Goal: Task Accomplishment & Management: Manage account settings

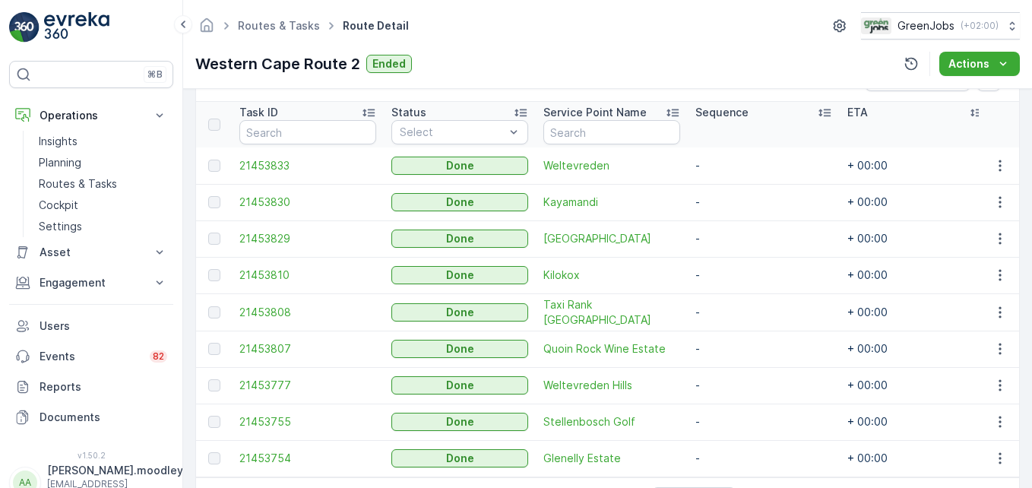
scroll to position [404, 0]
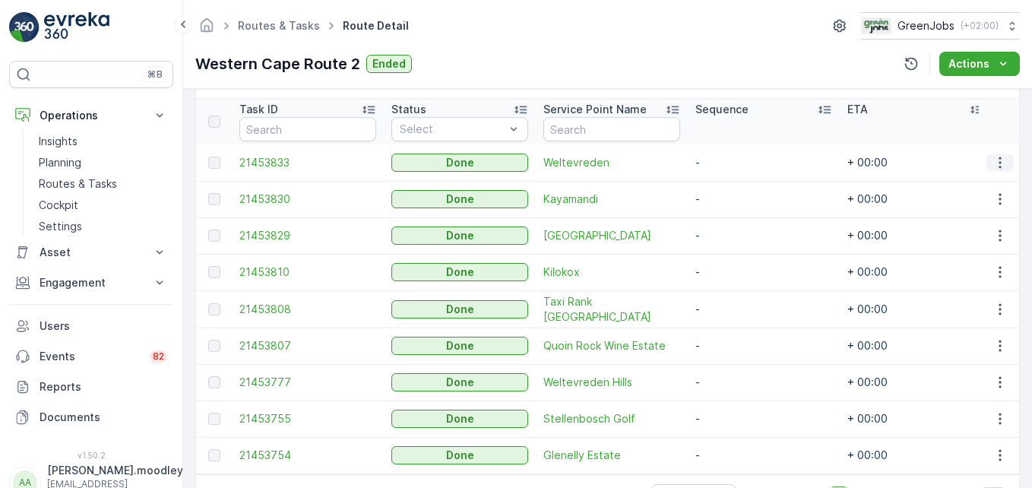
click at [995, 163] on icon "button" at bounding box center [999, 162] width 15 height 15
click at [988, 188] on span "See More Details" at bounding box center [982, 185] width 88 height 15
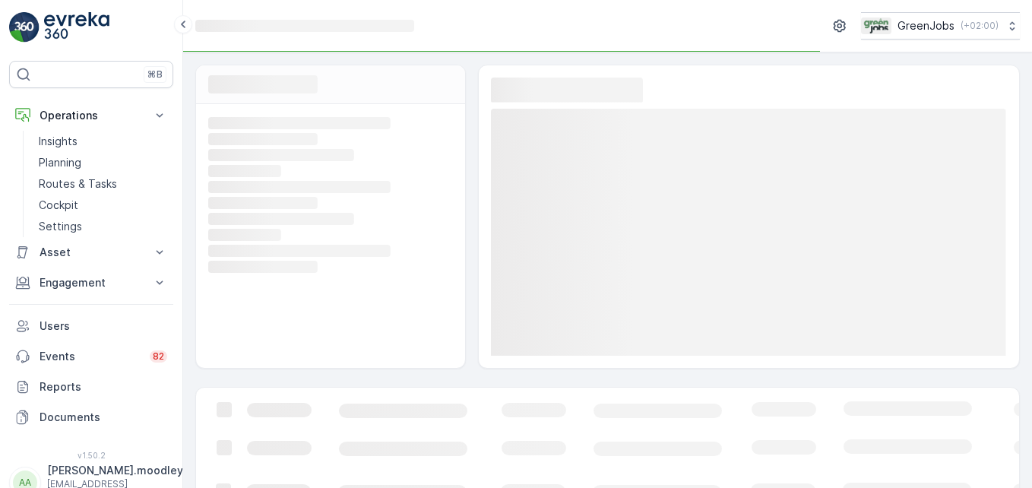
click at [988, 188] on rect at bounding box center [749, 232] width 516 height 247
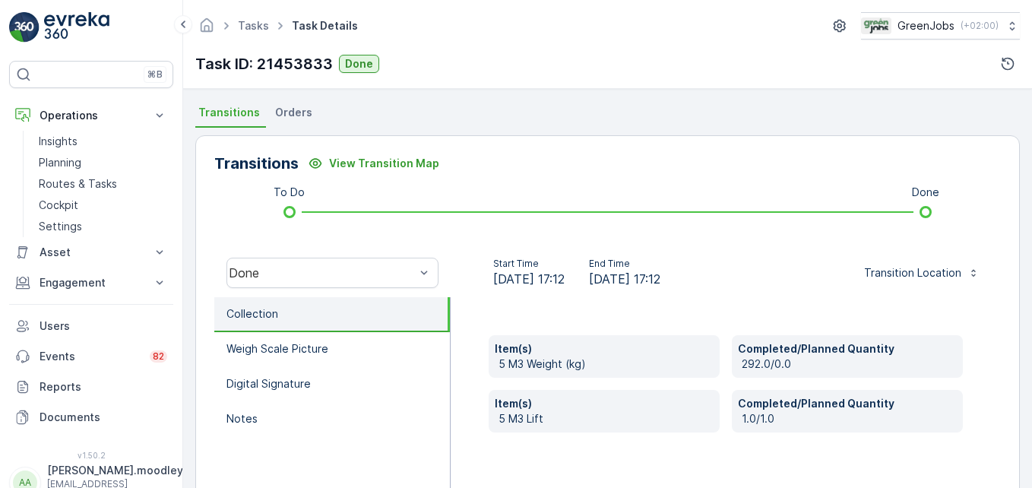
scroll to position [328, 0]
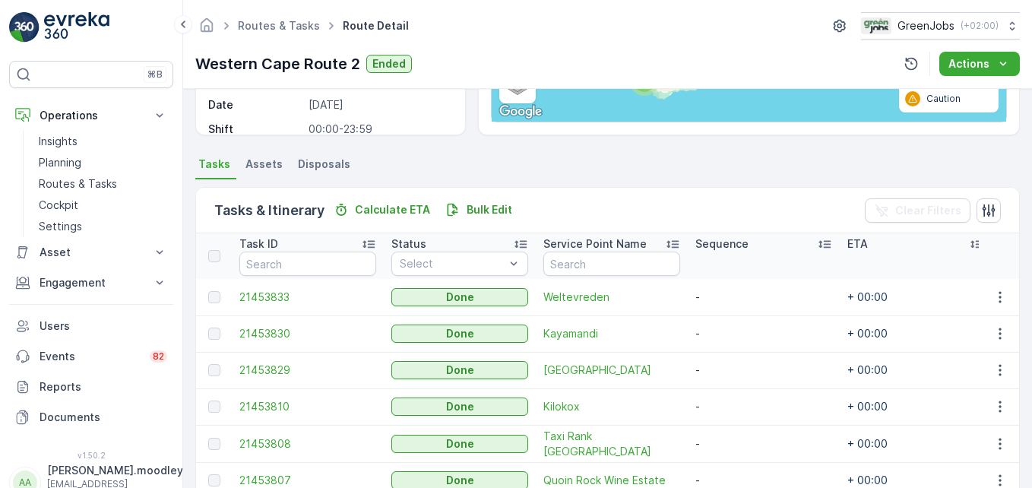
scroll to position [272, 0]
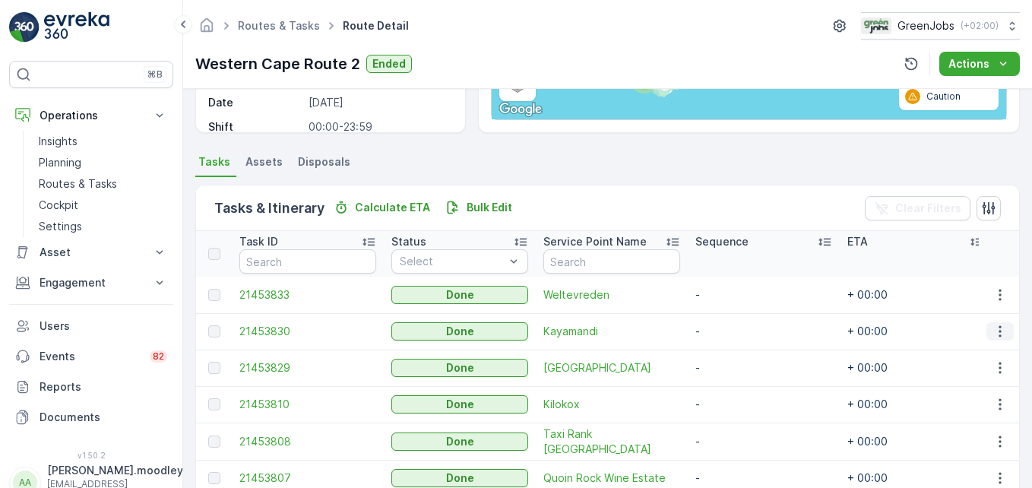
click at [998, 327] on icon "button" at bounding box center [999, 331] width 2 height 11
click at [966, 354] on span "See More Details" at bounding box center [982, 353] width 88 height 15
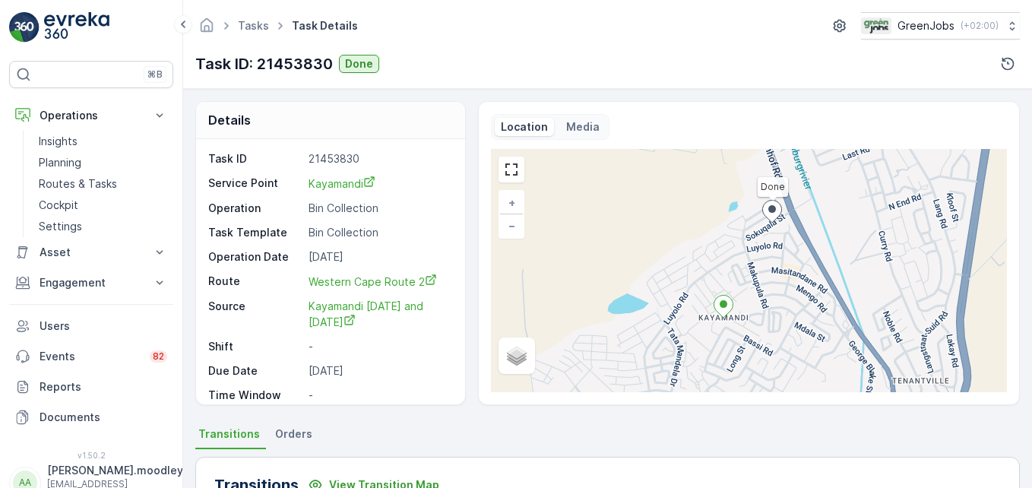
click at [966, 354] on div "Done + − Satellite Roadmap Terrain Hybrid Leaflet Keyboard shortcuts Map Data M…" at bounding box center [749, 270] width 516 height 243
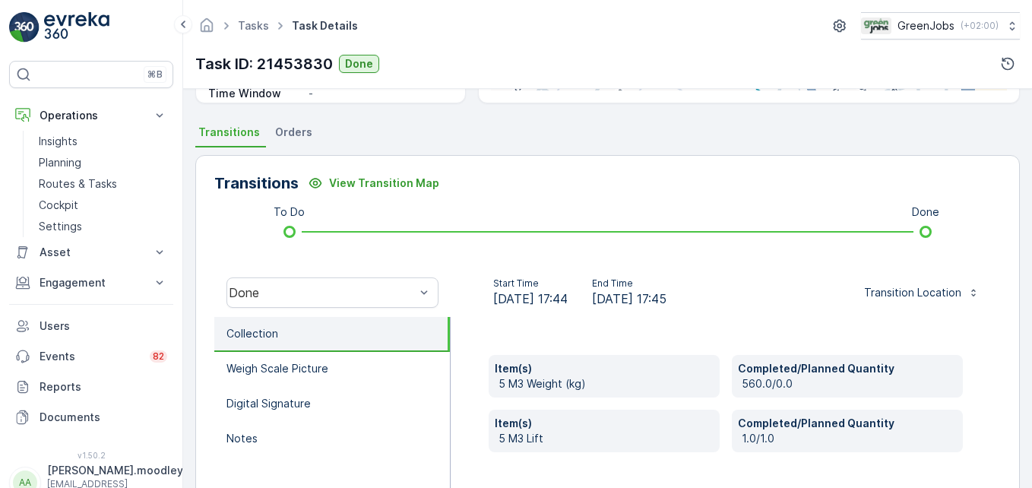
scroll to position [303, 0]
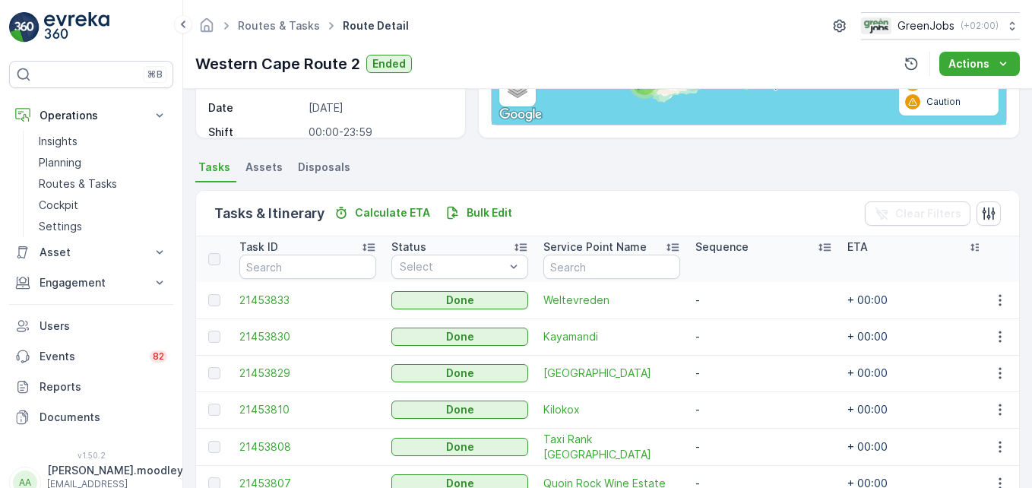
scroll to position [268, 0]
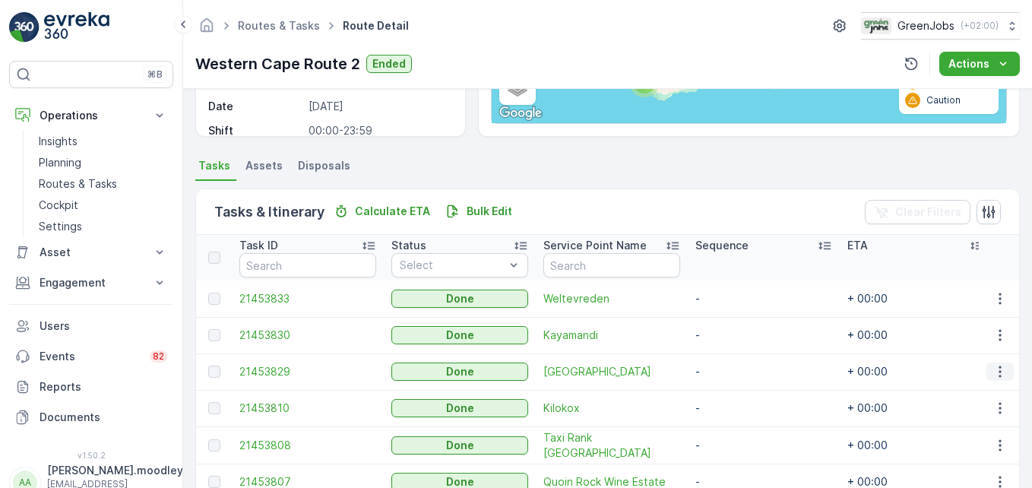
click at [992, 369] on icon "button" at bounding box center [999, 371] width 15 height 15
click at [980, 389] on span "See More Details" at bounding box center [982, 394] width 88 height 15
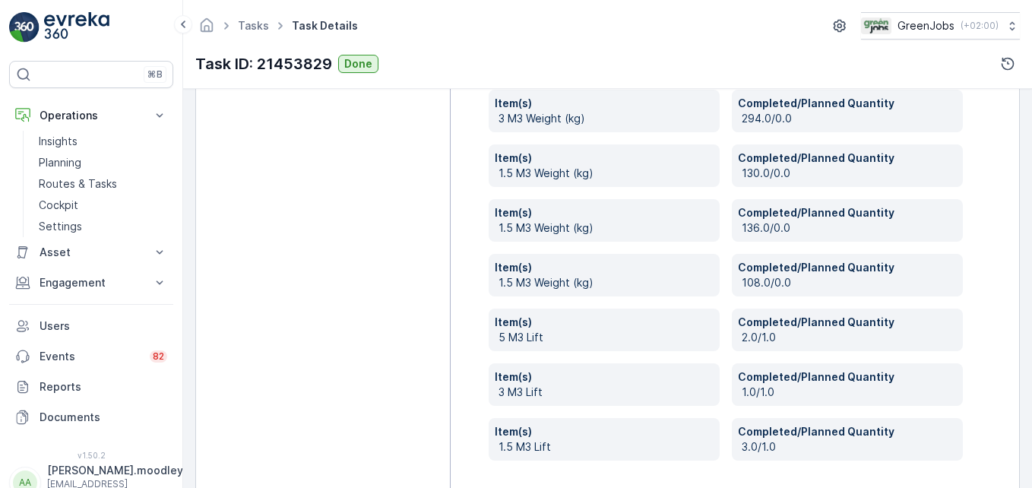
scroll to position [681, 0]
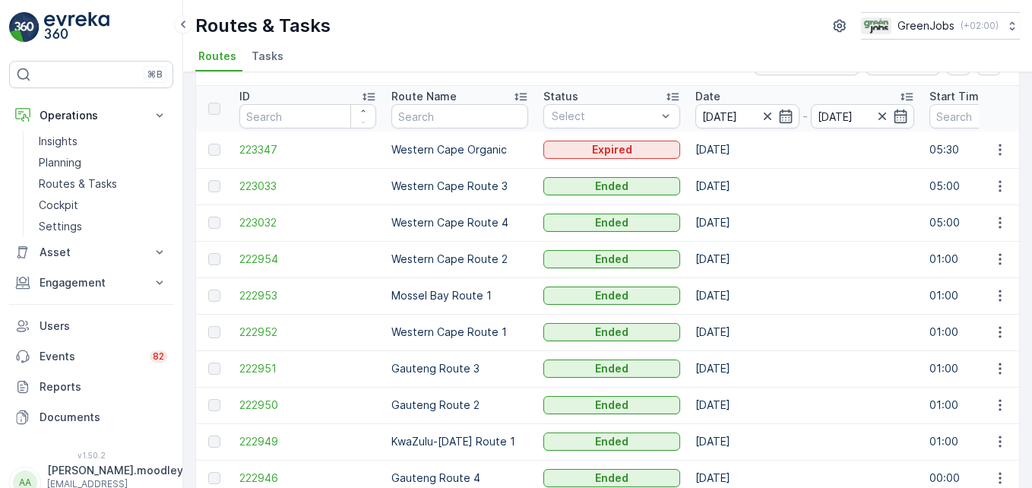
scroll to position [46, 0]
click at [986, 223] on button "button" at bounding box center [999, 222] width 27 height 18
drag, startPoint x: 965, startPoint y: 242, endPoint x: 830, endPoint y: 264, distance: 136.4
click at [830, 264] on td "[DATE]" at bounding box center [805, 258] width 234 height 36
click at [995, 223] on icon "button" at bounding box center [999, 221] width 15 height 15
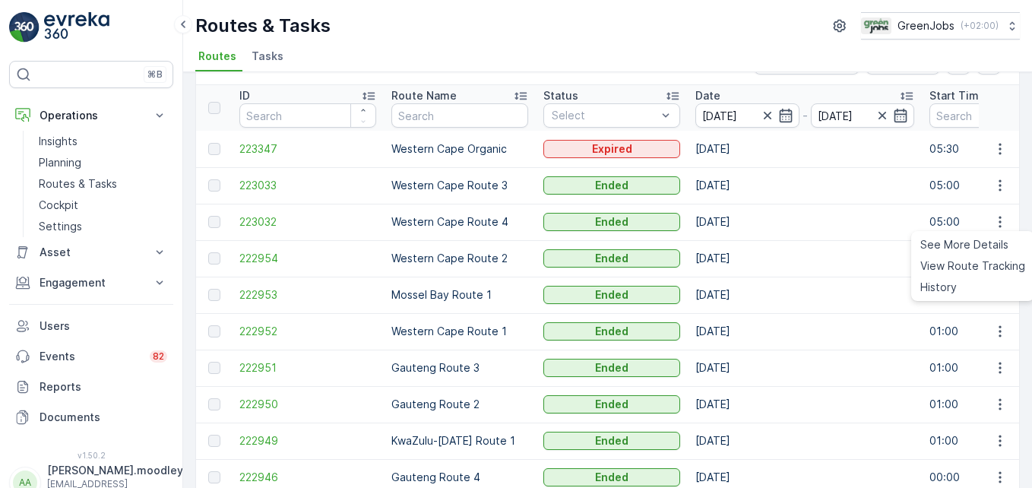
drag, startPoint x: 982, startPoint y: 245, endPoint x: 925, endPoint y: 232, distance: 58.4
click at [925, 232] on ul "See More Details View Route Tracking History" at bounding box center [972, 266] width 123 height 70
click at [949, 240] on span "See More Details" at bounding box center [964, 244] width 88 height 15
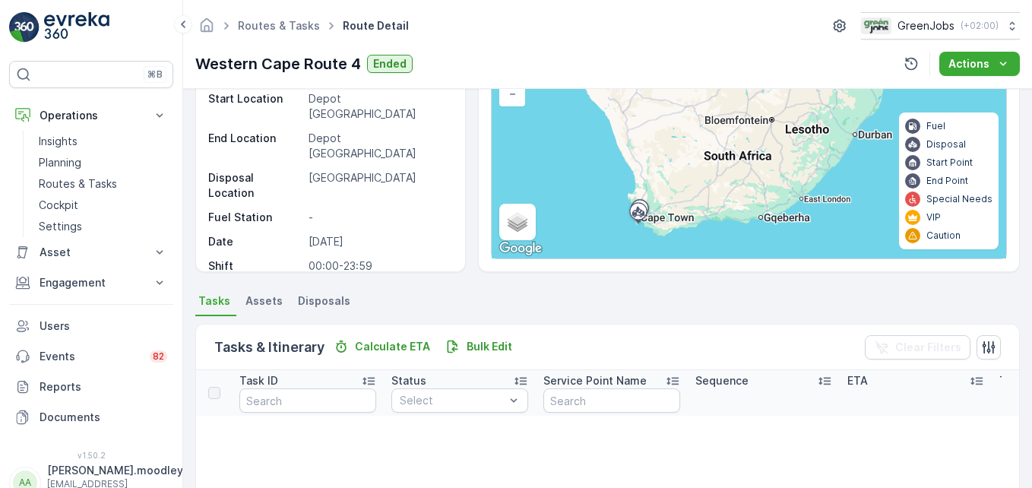
scroll to position [125, 0]
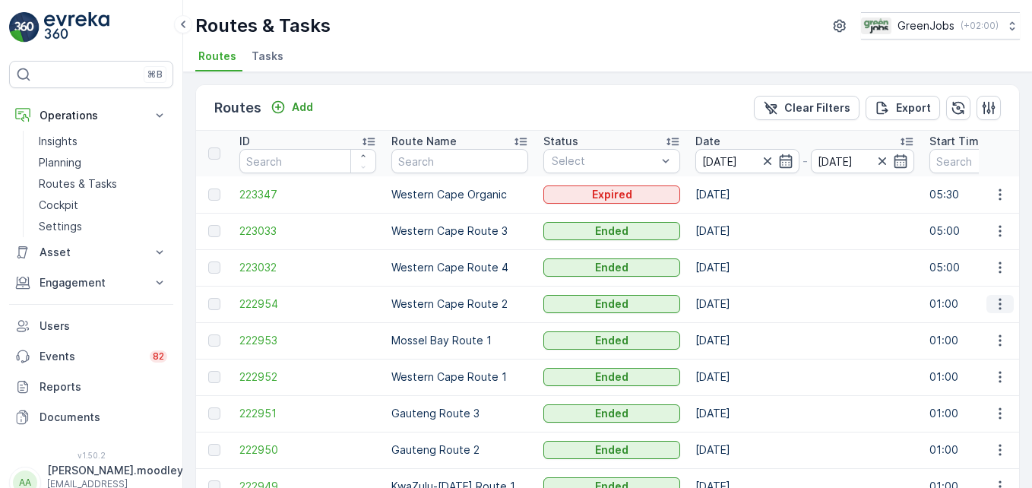
click at [994, 302] on icon "button" at bounding box center [999, 303] width 15 height 15
click at [972, 322] on span "See More Details" at bounding box center [964, 326] width 88 height 15
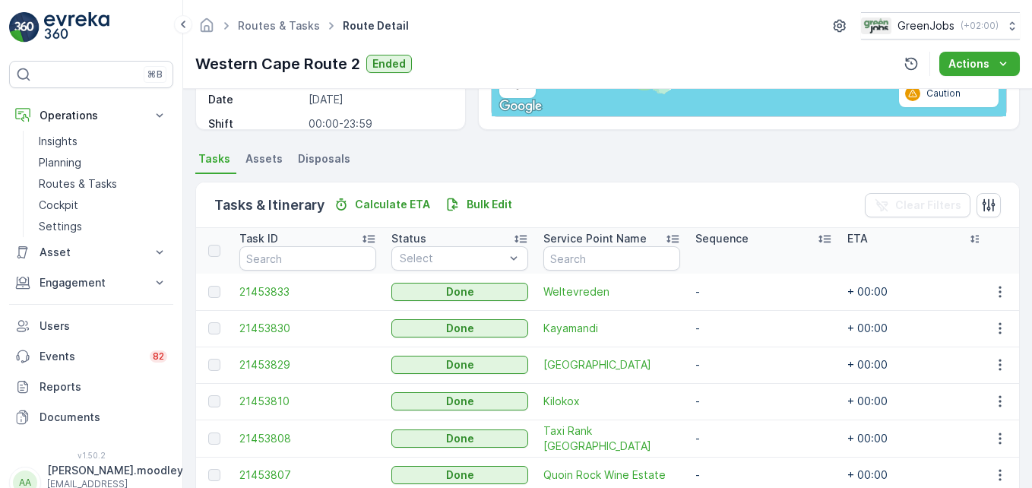
scroll to position [293, 0]
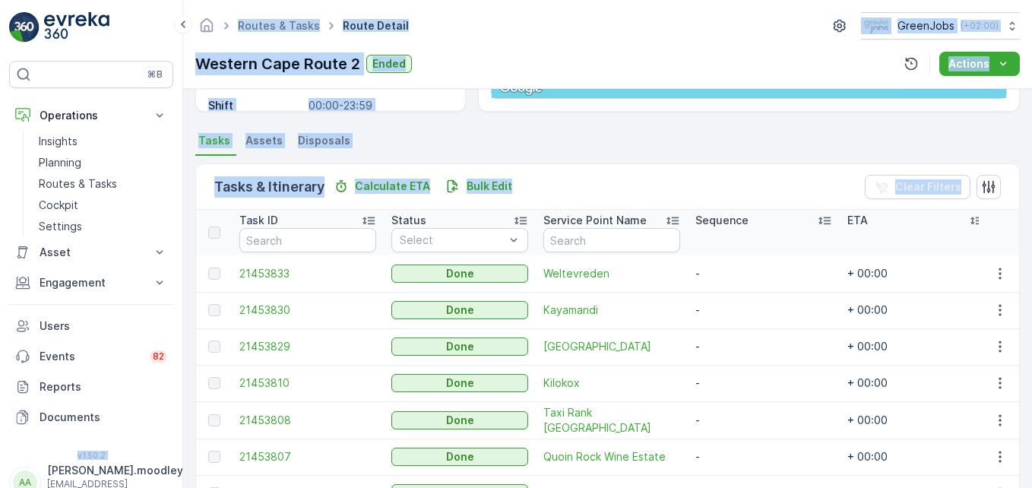
drag, startPoint x: 1031, startPoint y: 397, endPoint x: -3, endPoint y: 289, distance: 1039.6
click at [0, 289] on html "⌘B Operations Insights Planning Routes & Tasks Cockpit Settings Asset Assets En…" at bounding box center [516, 244] width 1032 height 488
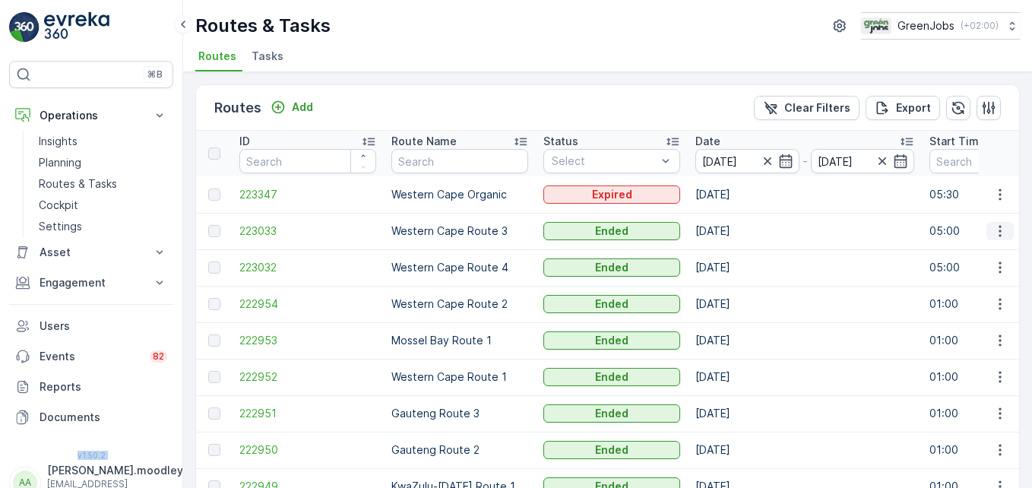
click at [995, 226] on icon "button" at bounding box center [999, 230] width 15 height 15
click at [979, 253] on span "See More Details" at bounding box center [964, 253] width 88 height 15
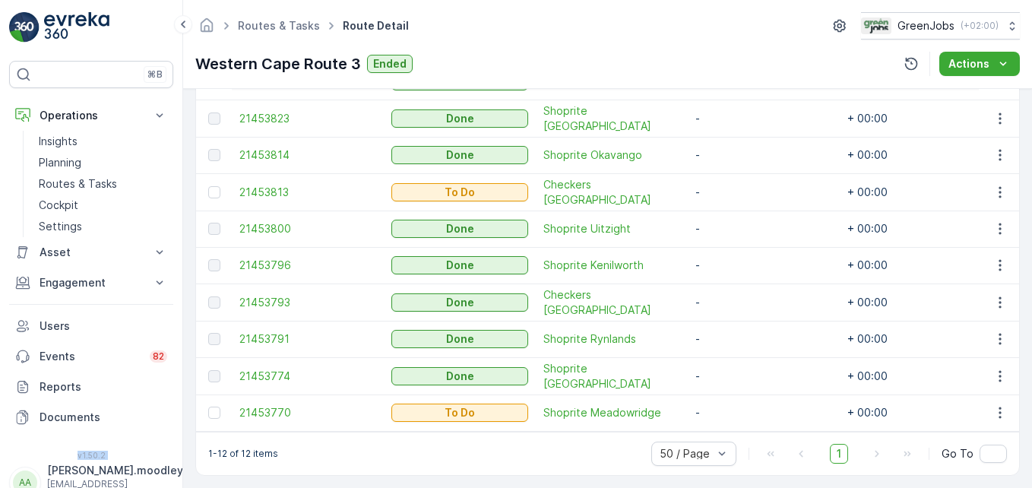
scroll to position [560, 0]
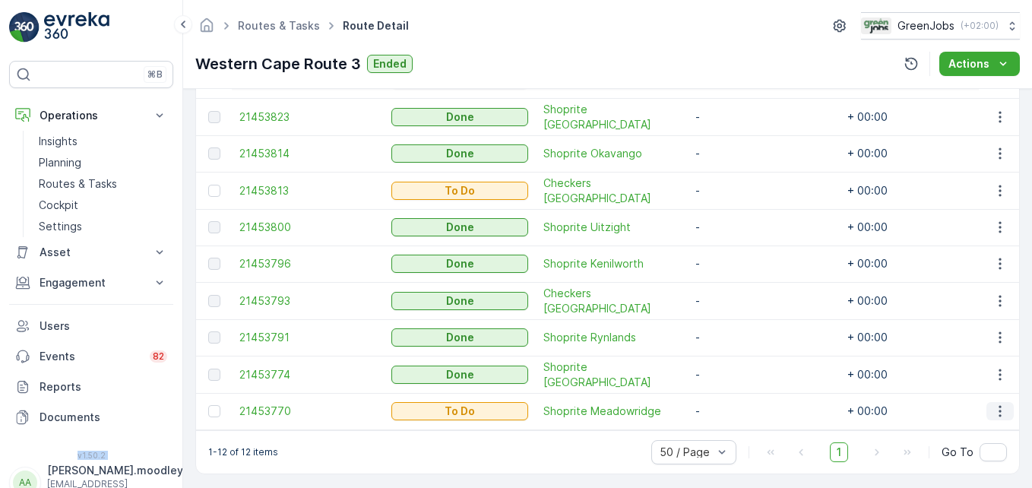
click at [995, 413] on icon "button" at bounding box center [999, 410] width 15 height 15
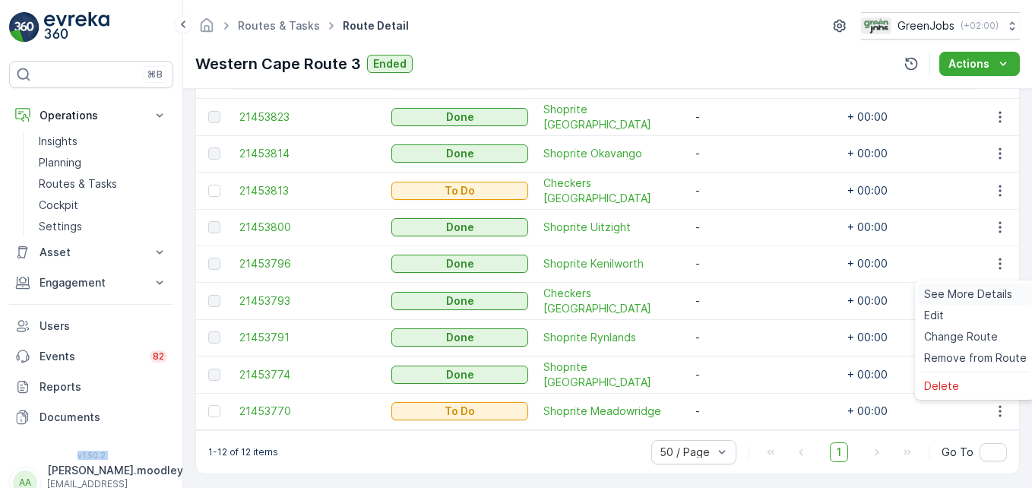
click at [954, 293] on span "See More Details" at bounding box center [968, 293] width 88 height 15
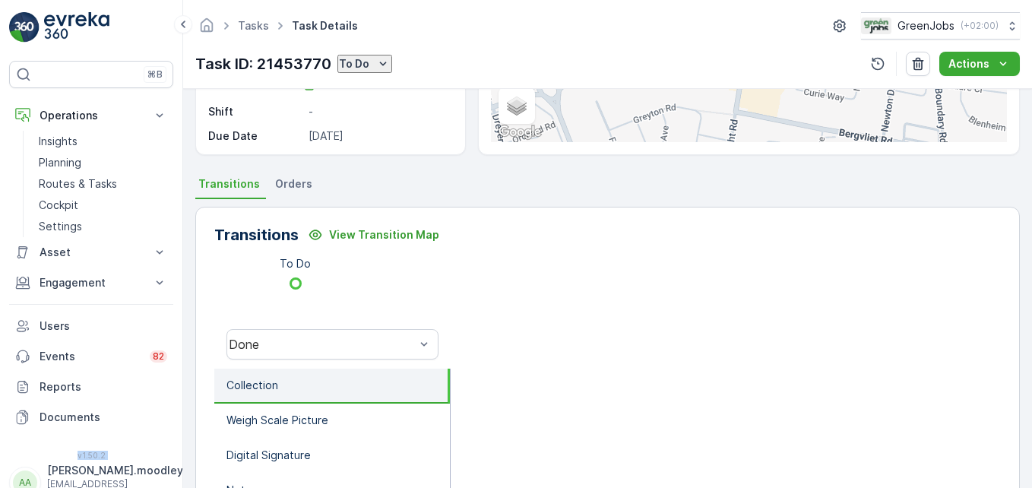
scroll to position [261, 0]
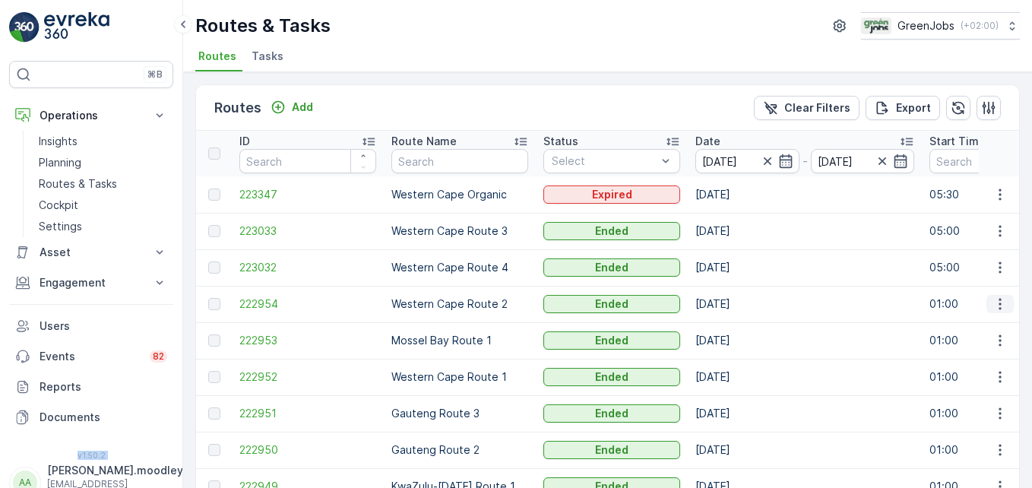
click at [992, 302] on icon "button" at bounding box center [999, 303] width 15 height 15
click at [960, 326] on span "See More Details" at bounding box center [964, 326] width 88 height 15
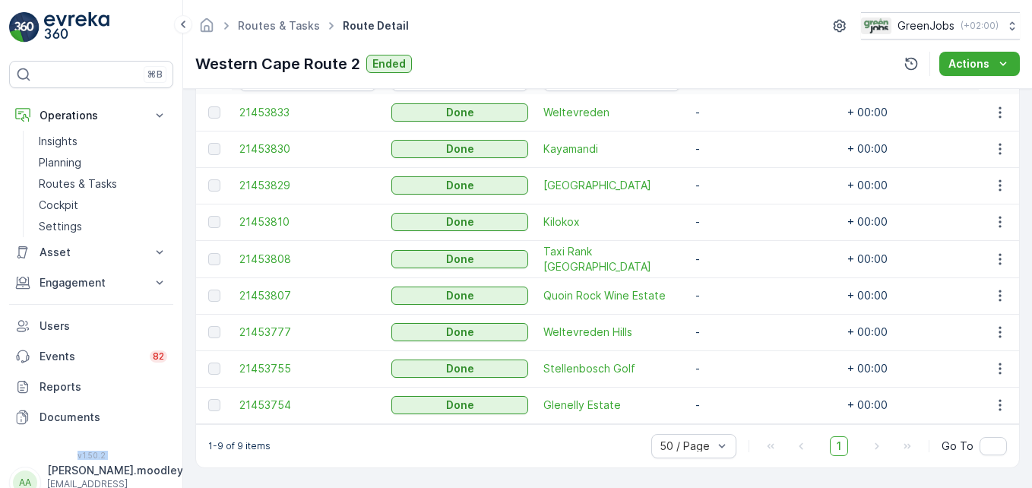
scroll to position [461, 0]
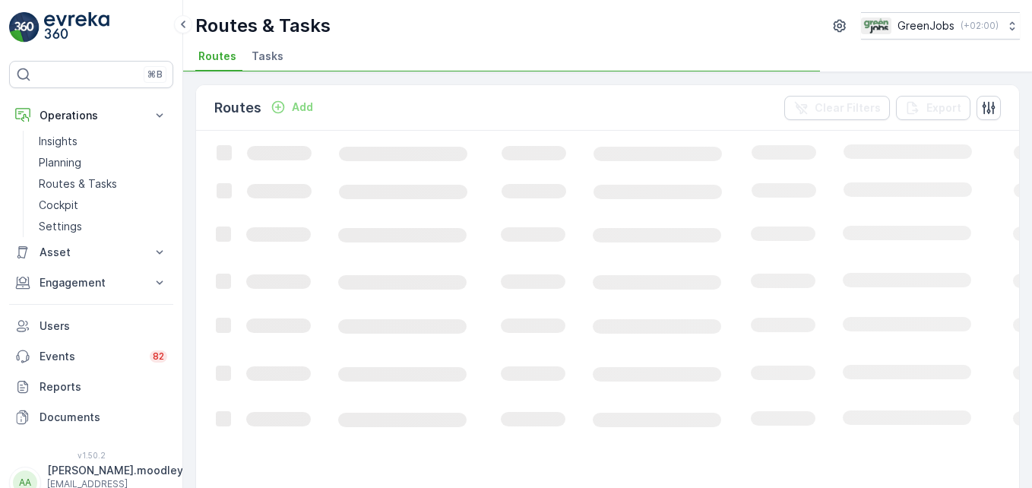
click at [215, 67] on li "Routes" at bounding box center [218, 59] width 47 height 26
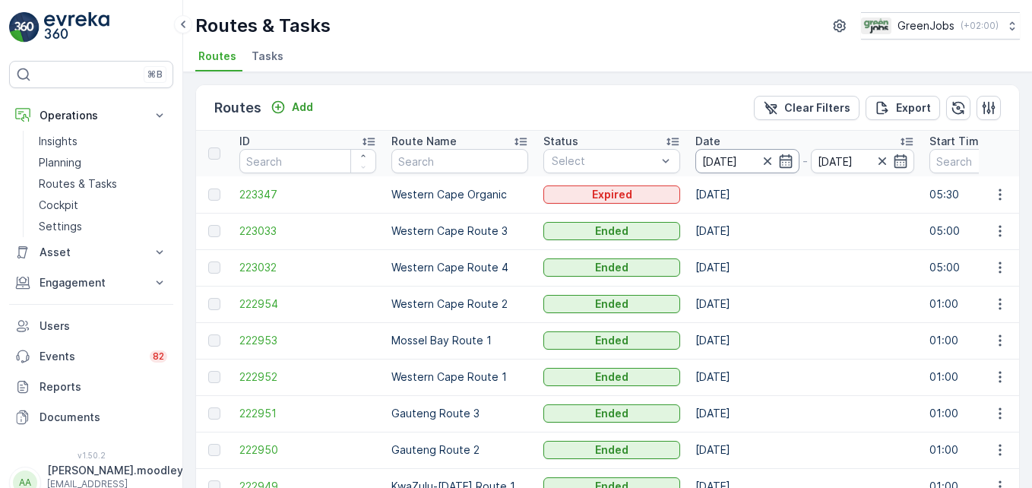
click at [721, 159] on input "[DATE]" at bounding box center [747, 161] width 104 height 24
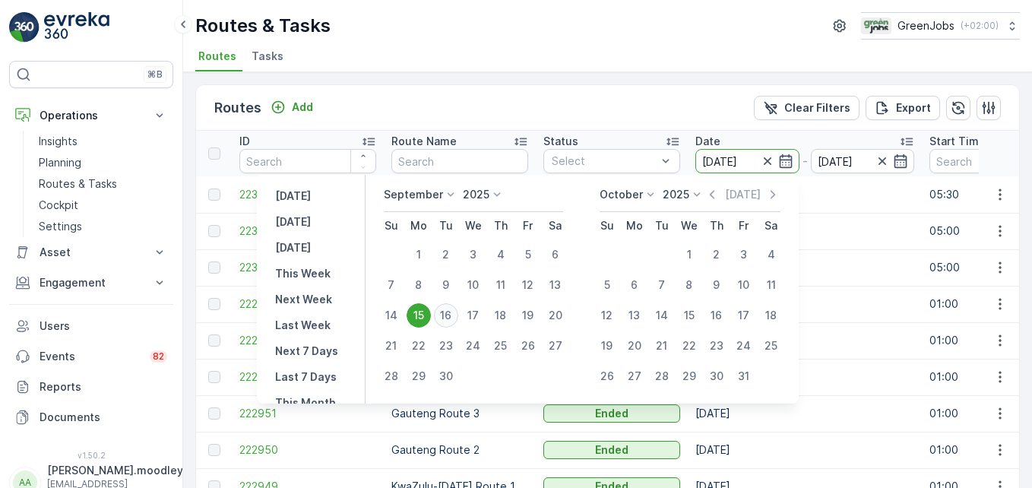
click at [445, 313] on div "16" at bounding box center [446, 315] width 24 height 24
type input "[DATE]"
click at [445, 313] on div "16" at bounding box center [446, 315] width 24 height 24
type input "[DATE]"
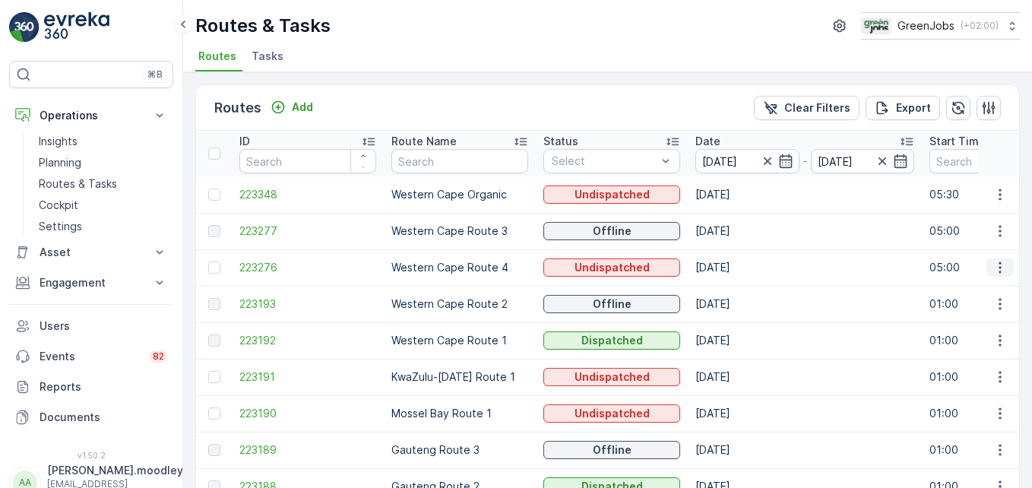
click at [992, 264] on icon "button" at bounding box center [999, 267] width 15 height 15
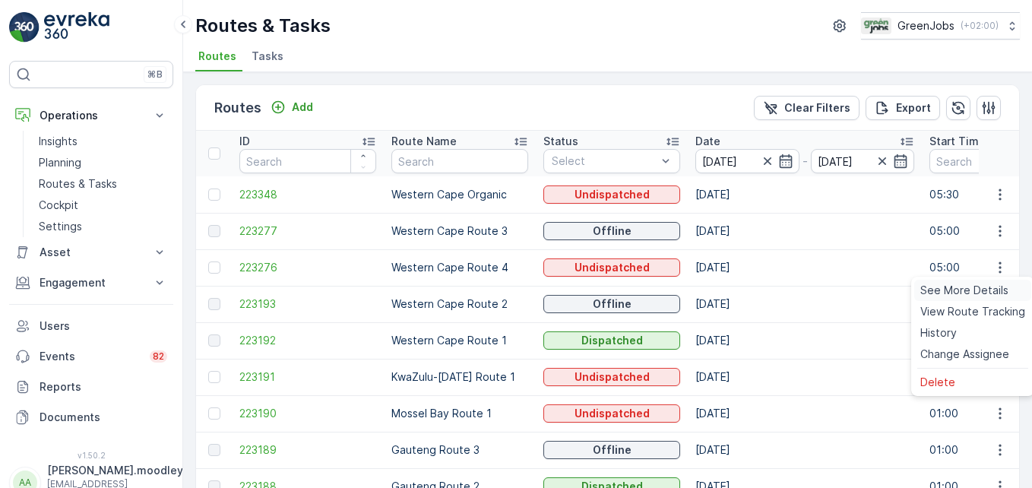
click at [954, 289] on span "See More Details" at bounding box center [964, 290] width 88 height 15
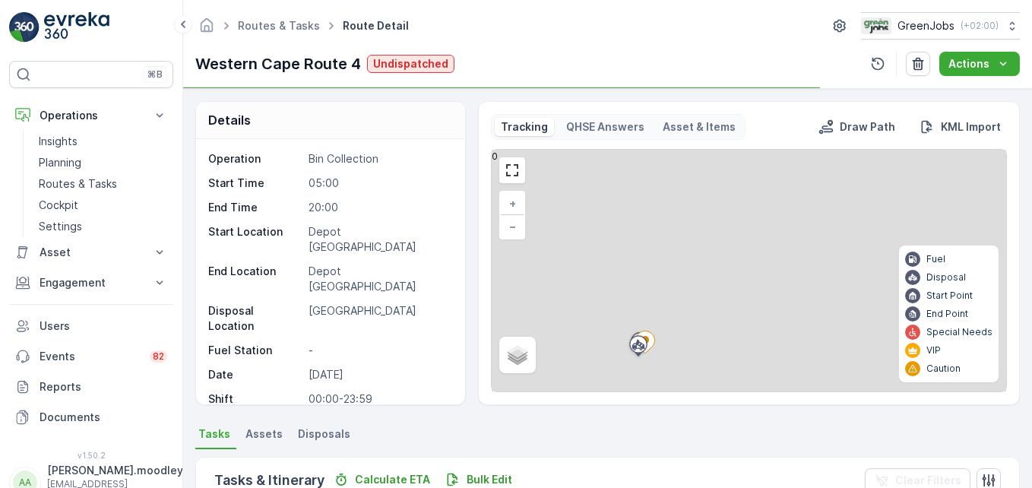
click at [954, 289] on p "Start Point" at bounding box center [949, 295] width 46 height 12
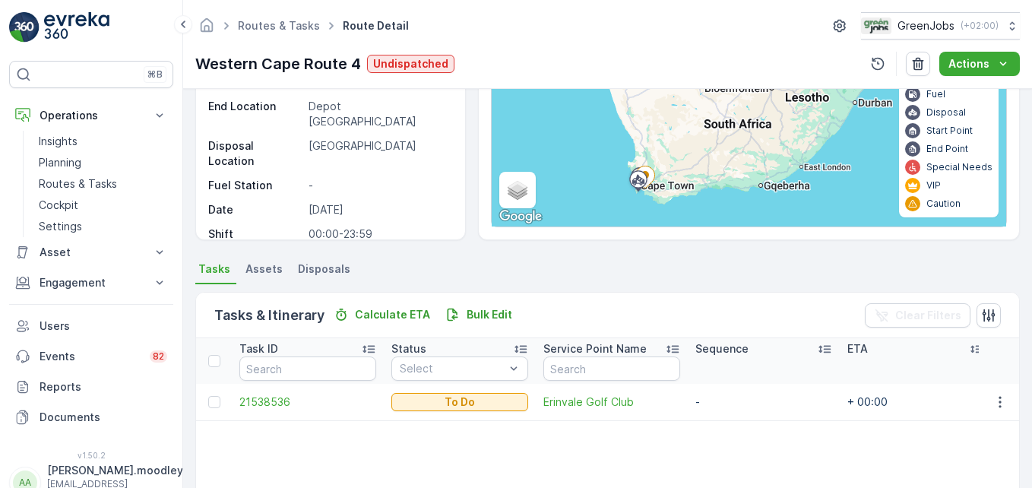
scroll to position [175, 0]
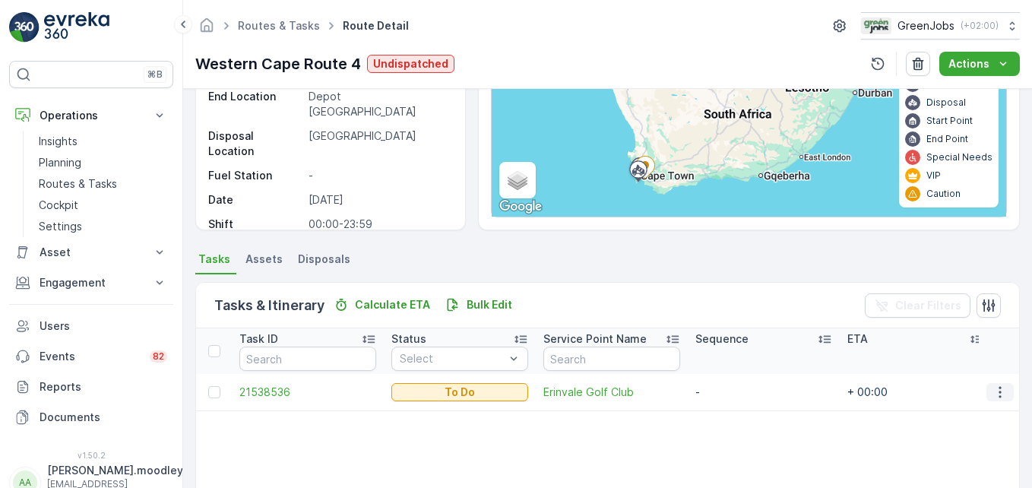
click at [992, 393] on icon "button" at bounding box center [999, 391] width 15 height 15
click at [982, 341] on span "Remove from Route" at bounding box center [975, 341] width 103 height 15
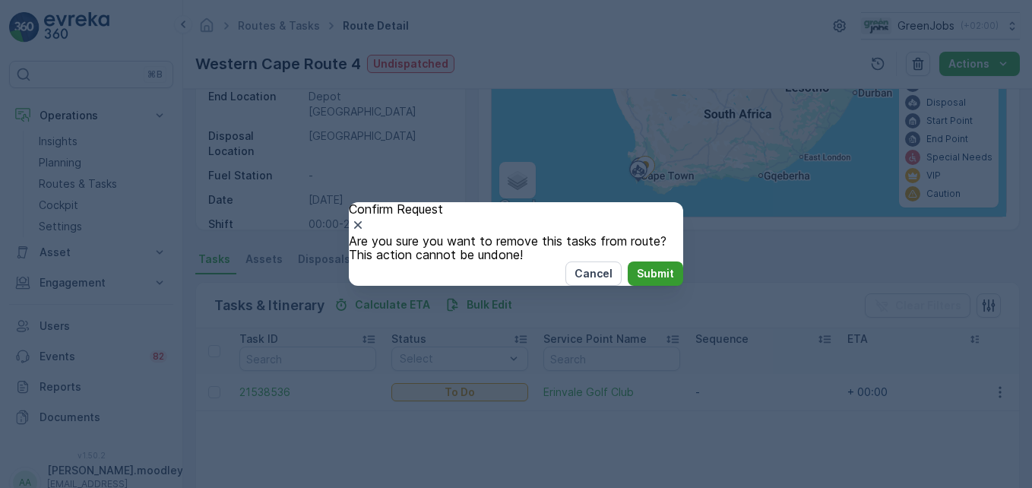
click at [637, 281] on p "Submit" at bounding box center [655, 273] width 37 height 15
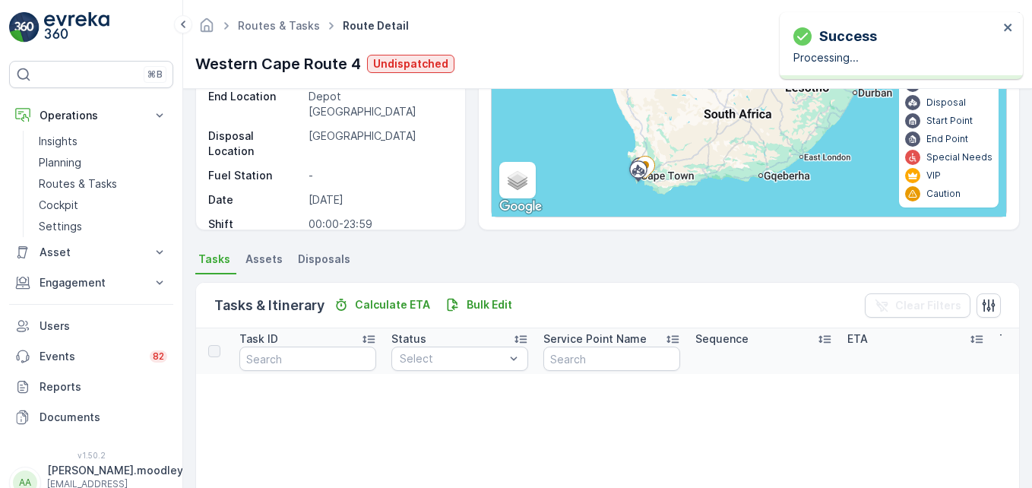
click at [637, 292] on div "Tasks & Itinerary Calculate ETA Bulk Edit Clear Filters" at bounding box center [607, 306] width 823 height 46
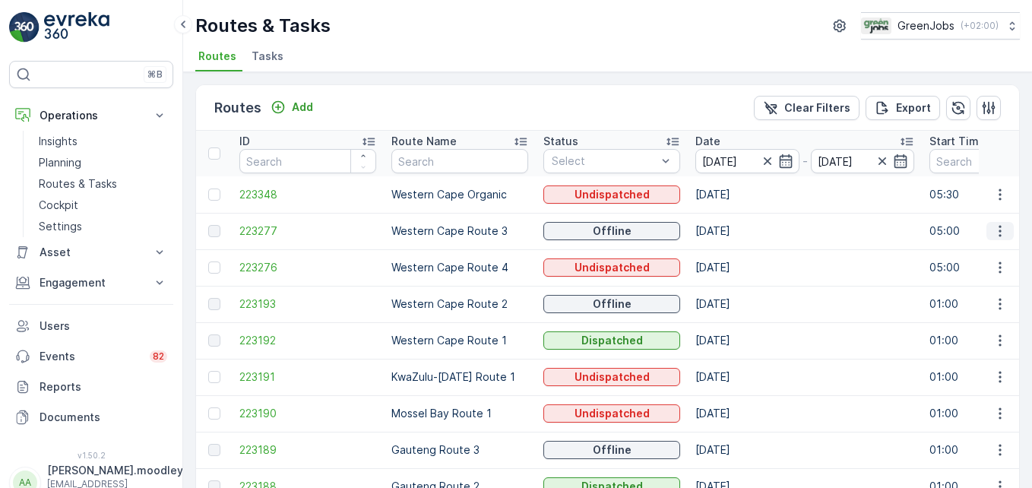
click at [988, 231] on button "button" at bounding box center [999, 231] width 27 height 18
click at [963, 251] on span "See More Details" at bounding box center [964, 253] width 88 height 15
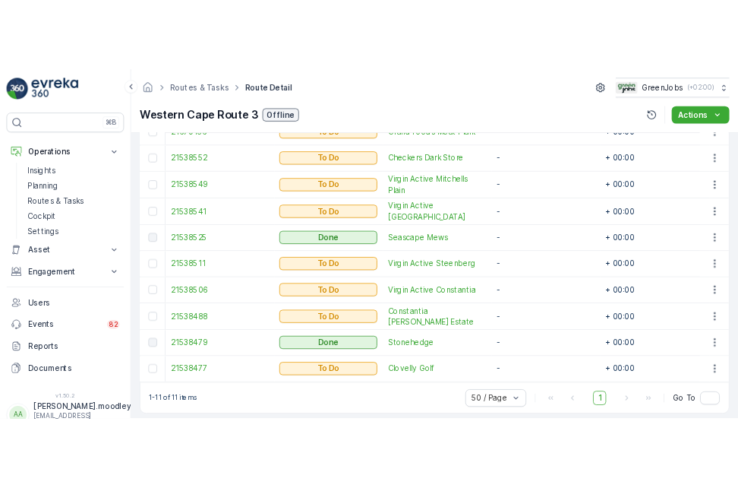
scroll to position [518, 0]
